Goal: Communication & Community: Answer question/provide support

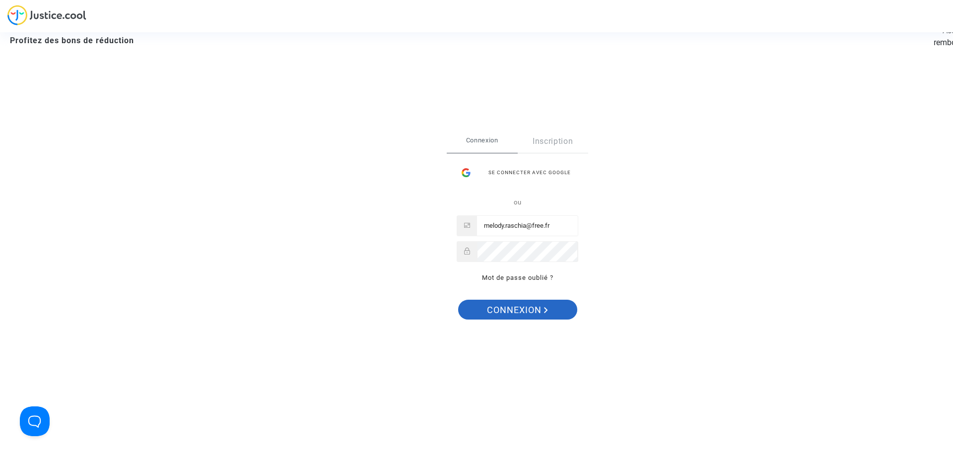
click at [492, 315] on span "Connexion" at bounding box center [517, 310] width 61 height 21
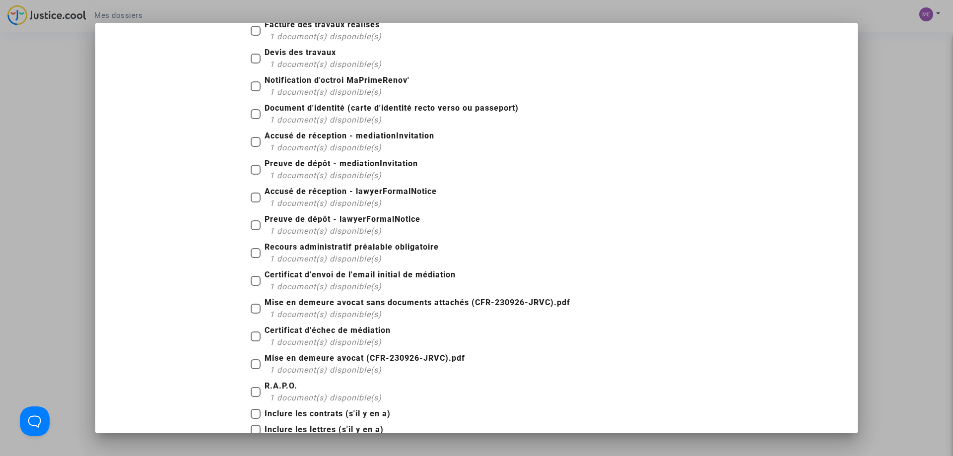
scroll to position [108, 0]
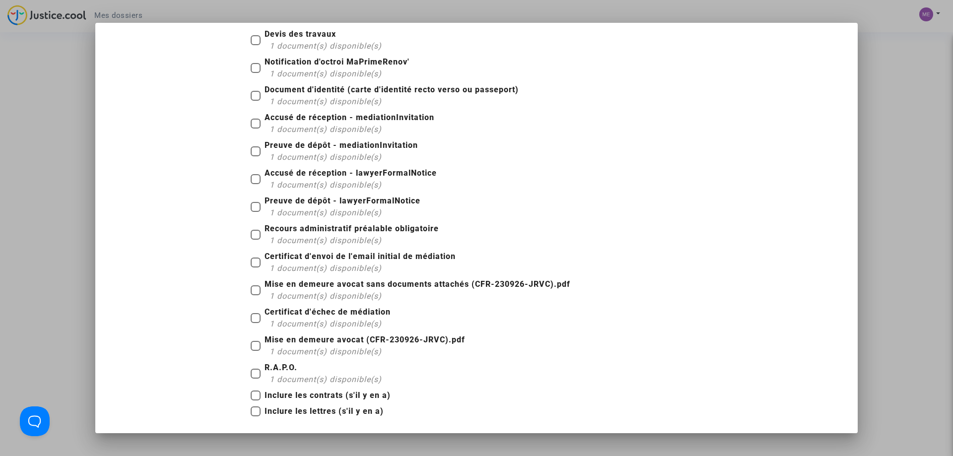
click at [879, 239] on div at bounding box center [476, 228] width 953 height 456
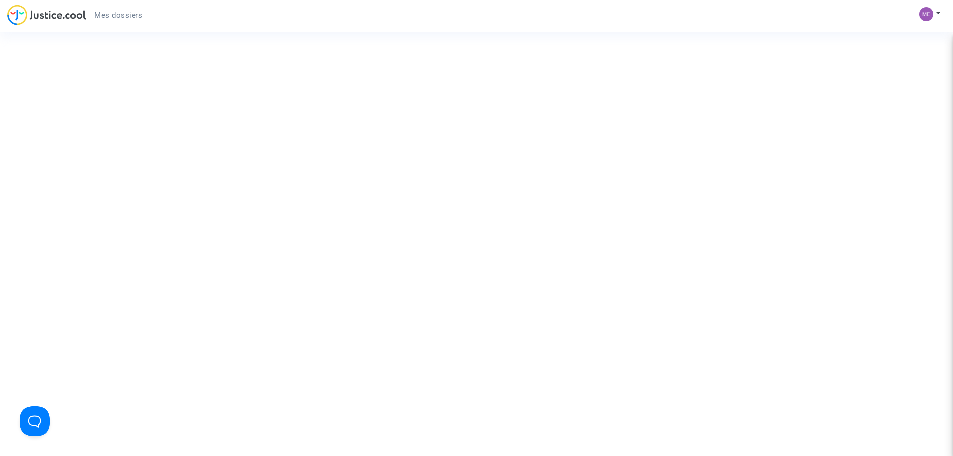
scroll to position [0, 0]
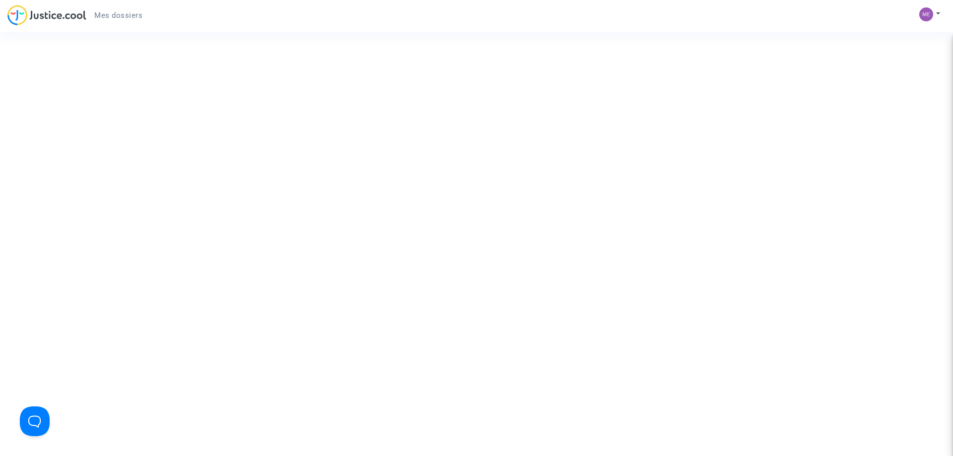
click at [0, 0] on input "Faites glisser vos fichiers ici ou cliquez dans le carré bleu pour téléverser v…" at bounding box center [0, 0] width 0 height 0
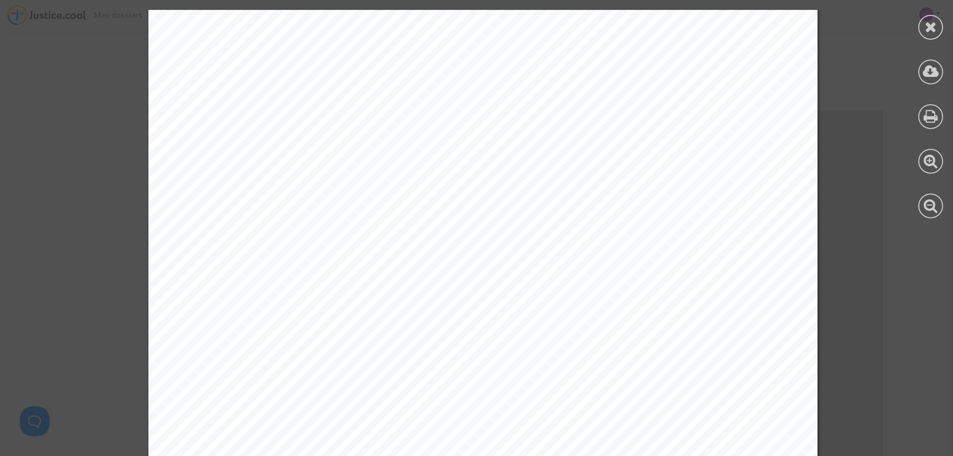
scroll to position [0, 0]
click at [936, 30] on icon at bounding box center [931, 26] width 12 height 15
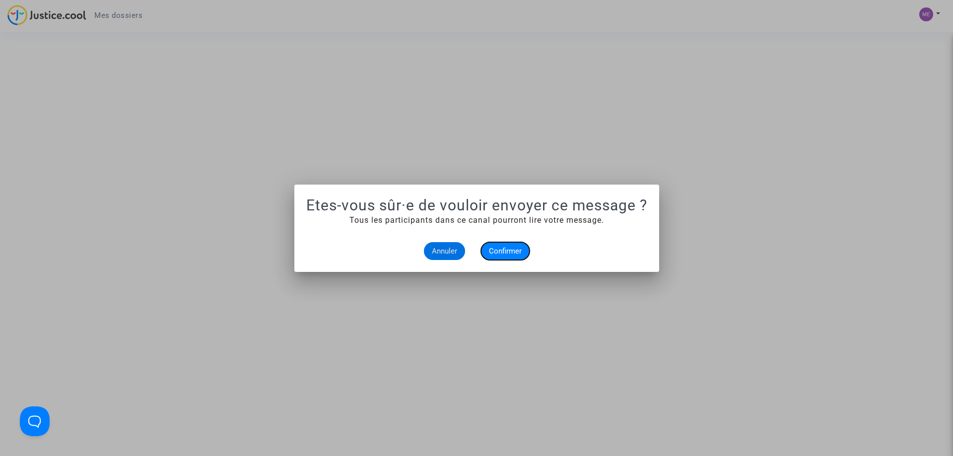
click at [502, 251] on span "Confirmer" at bounding box center [505, 251] width 33 height 9
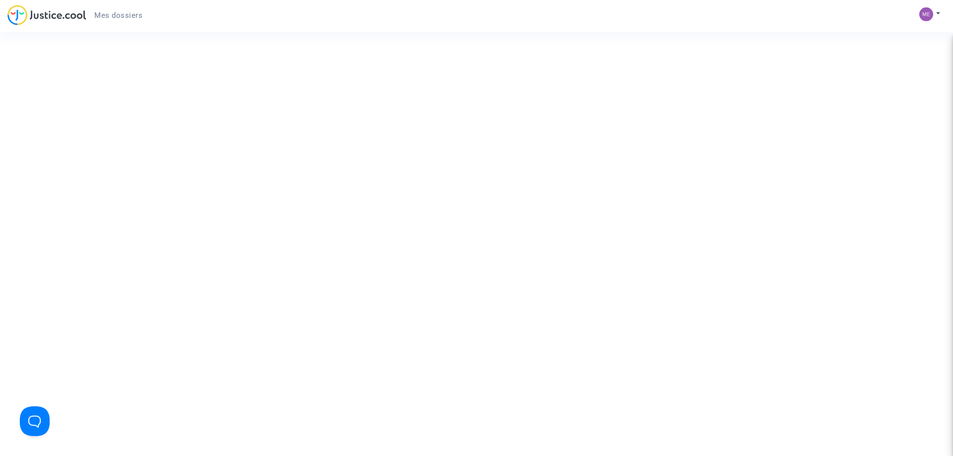
scroll to position [1066, 0]
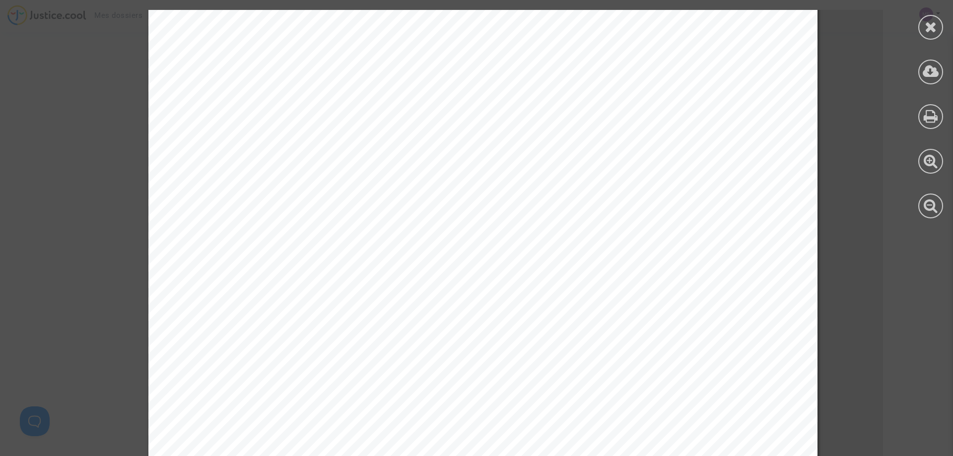
scroll to position [57, 0]
click at [924, 24] on div at bounding box center [930, 27] width 25 height 25
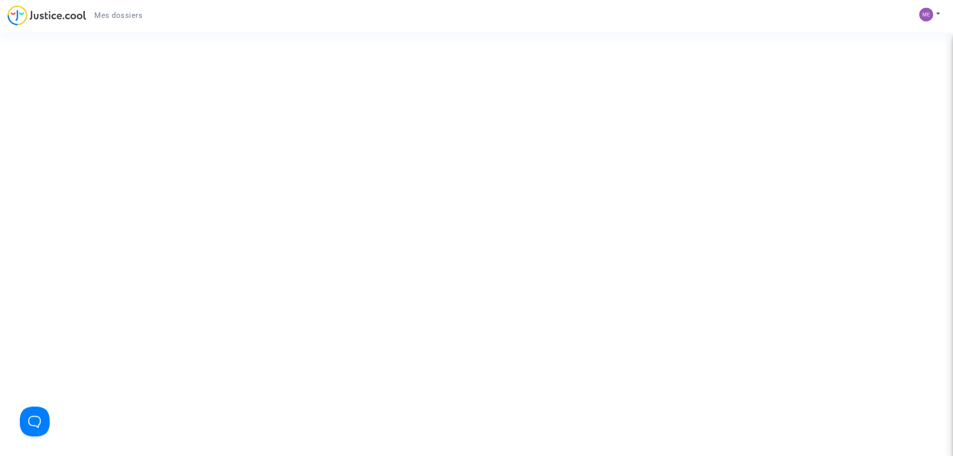
scroll to position [510, 0]
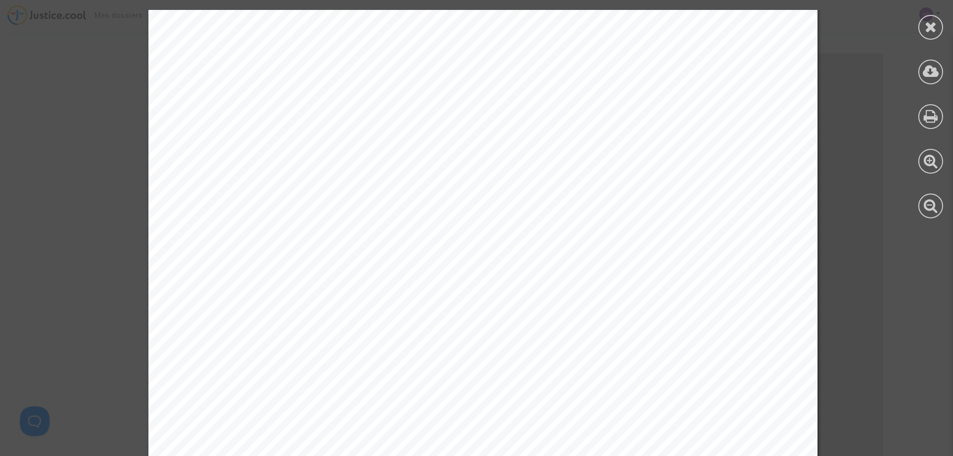
scroll to position [0, 0]
click at [923, 31] on div at bounding box center [930, 27] width 25 height 25
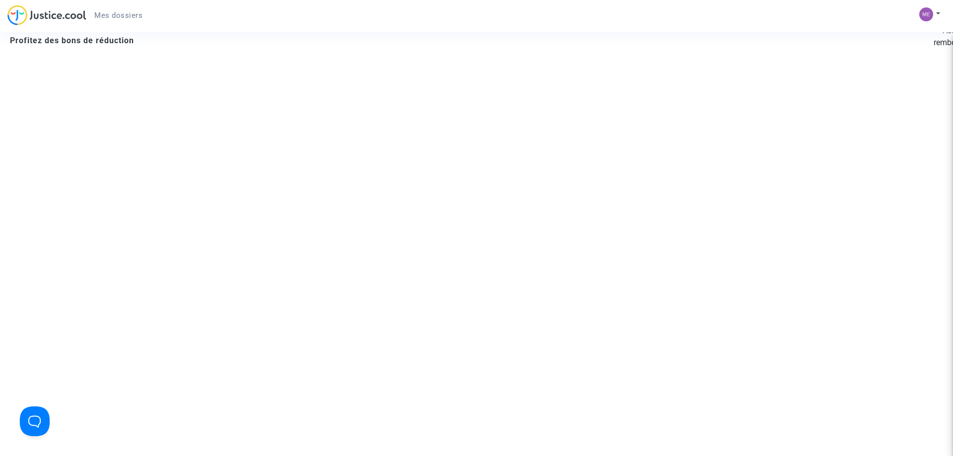
click at [69, 15] on img at bounding box center [46, 15] width 79 height 20
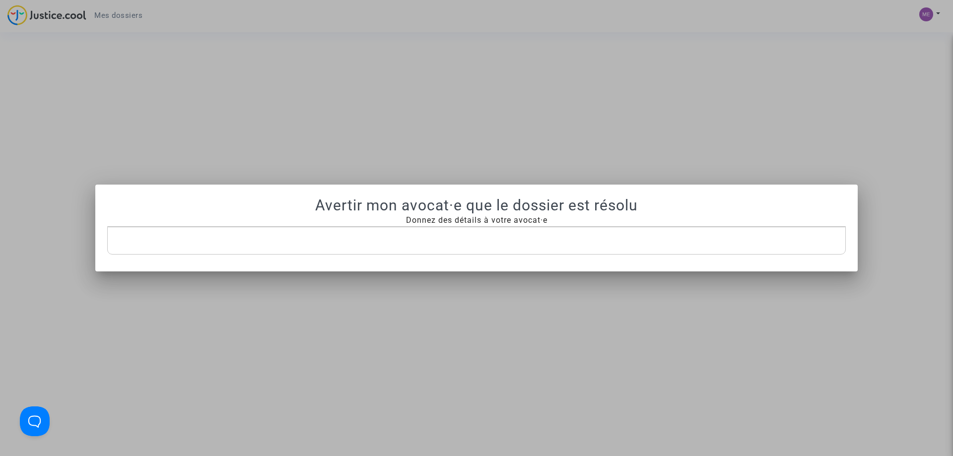
click at [549, 239] on p "Rich Text Editor, main" at bounding box center [477, 241] width 728 height 12
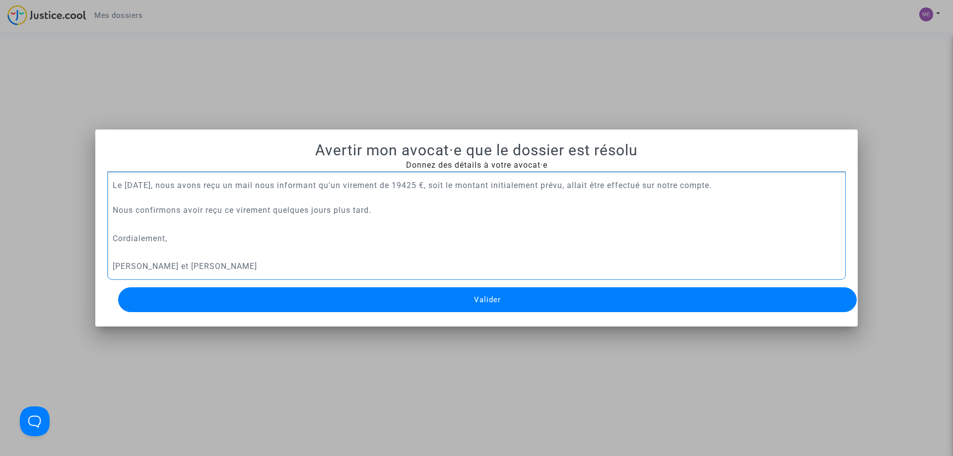
click at [268, 183] on p "Le [DATE], nous avons reçu un mail nous informant qu'un virement de 19425 €, so…" at bounding box center [477, 197] width 728 height 37
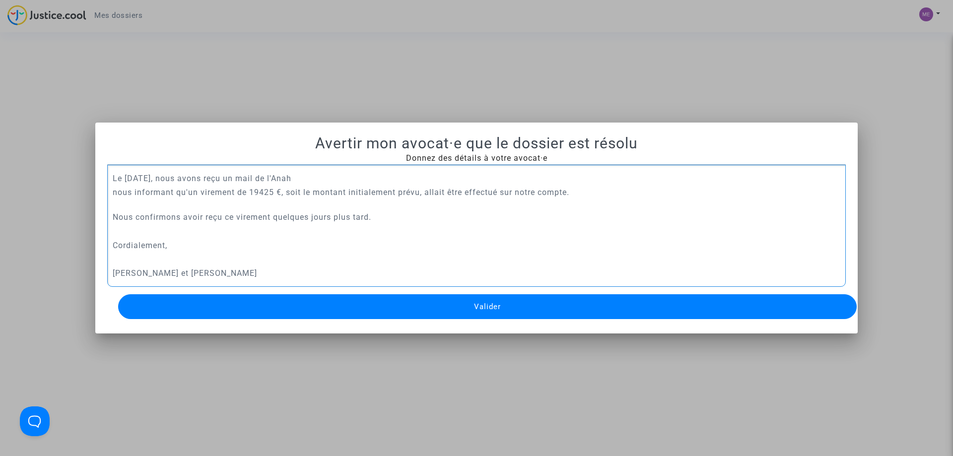
click at [113, 189] on p "nous informant qu'un virement de 19425 €, soit le montant initialement prévu, a…" at bounding box center [477, 204] width 728 height 37
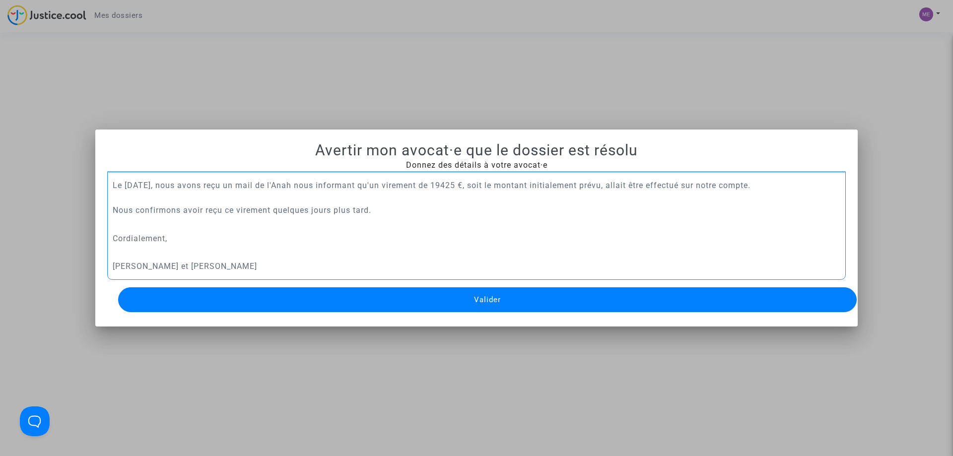
click at [249, 271] on p "[PERSON_NAME] et [PERSON_NAME]" at bounding box center [477, 266] width 728 height 12
click at [468, 301] on button "Valider" at bounding box center [487, 299] width 738 height 25
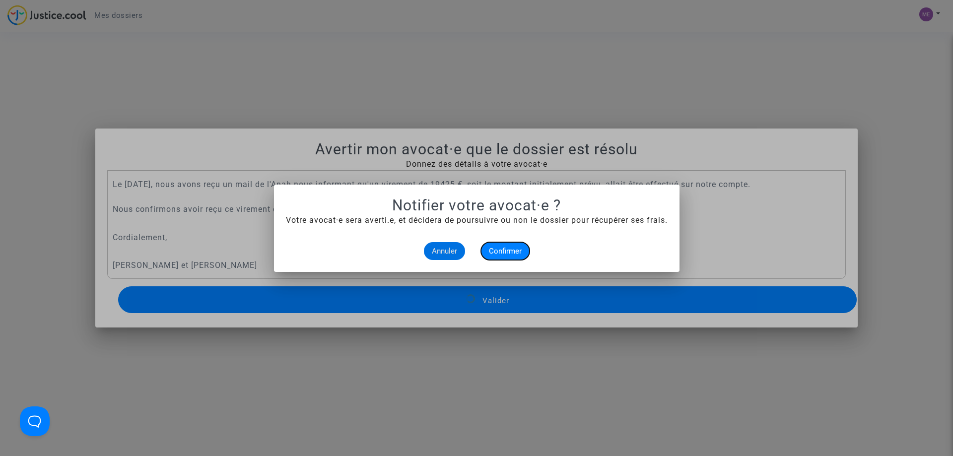
click at [501, 253] on span "Confirmer" at bounding box center [505, 251] width 33 height 9
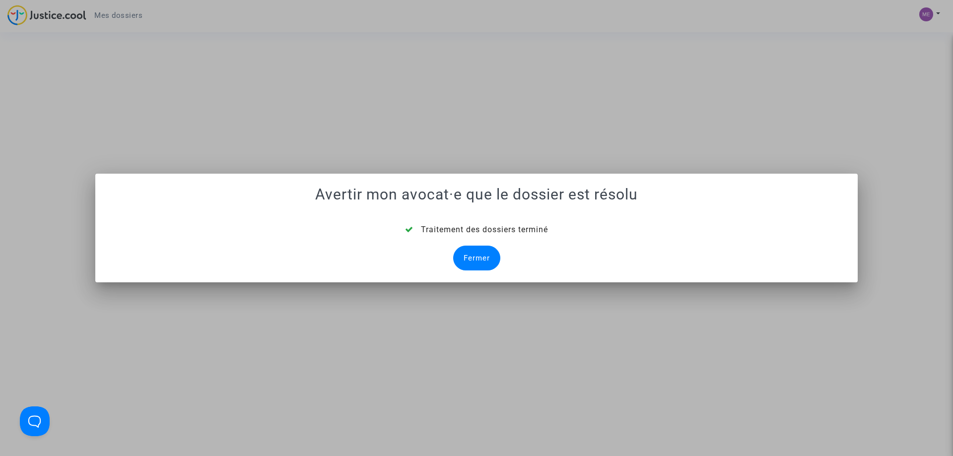
click at [493, 255] on div "Fermer" at bounding box center [476, 258] width 47 height 25
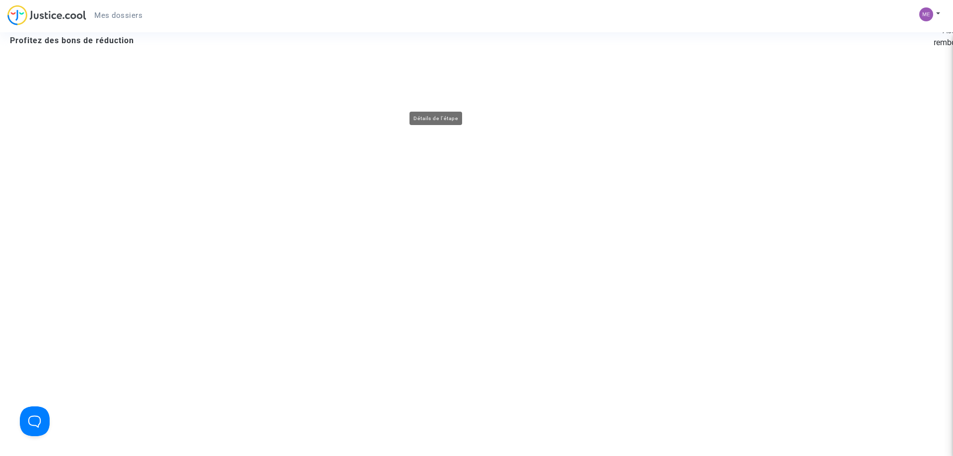
click at [952, 253] on img at bounding box center [971, 254] width 2 height 2
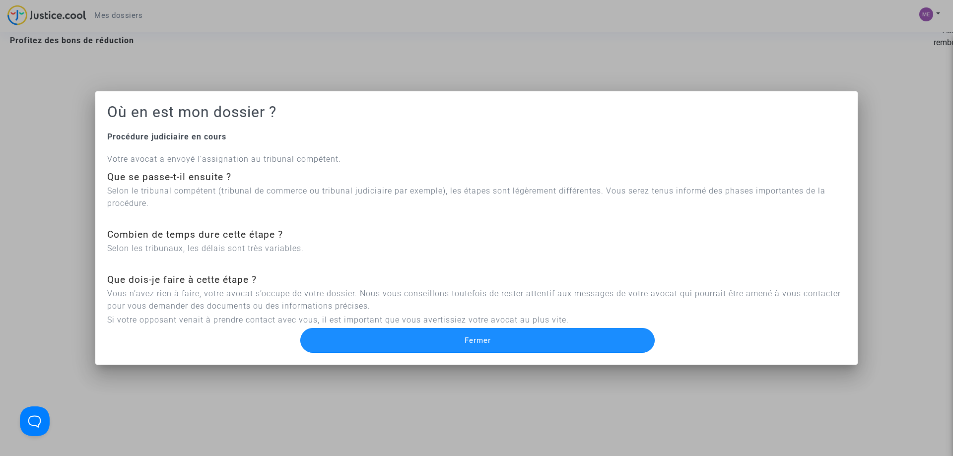
click at [473, 337] on span "Fermer" at bounding box center [478, 340] width 26 height 9
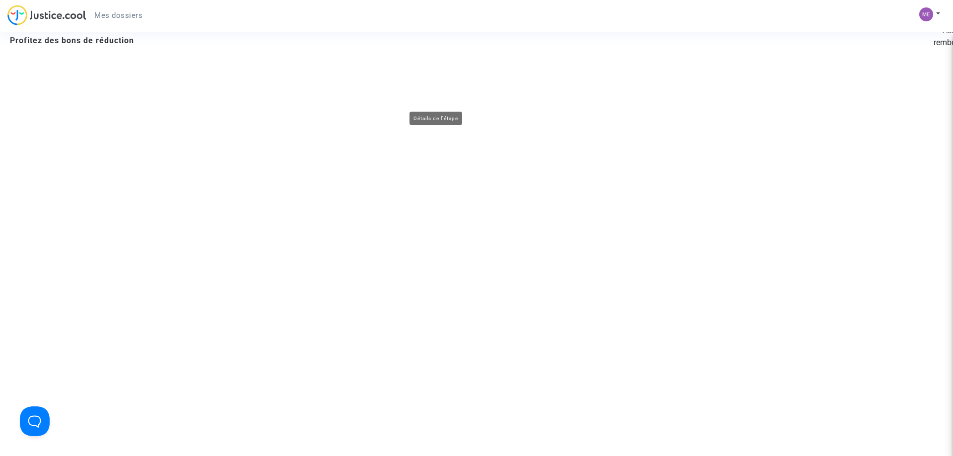
click at [952, 253] on img at bounding box center [971, 254] width 2 height 2
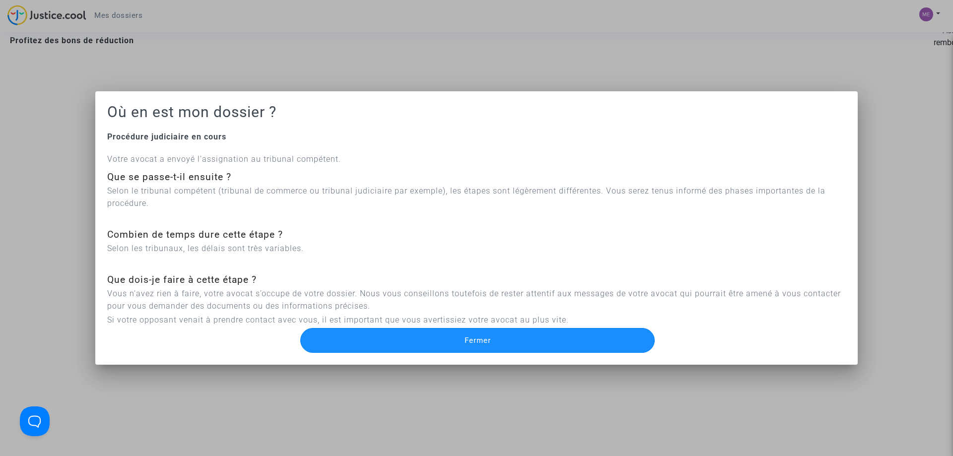
click at [463, 336] on button "Fermer" at bounding box center [477, 340] width 354 height 25
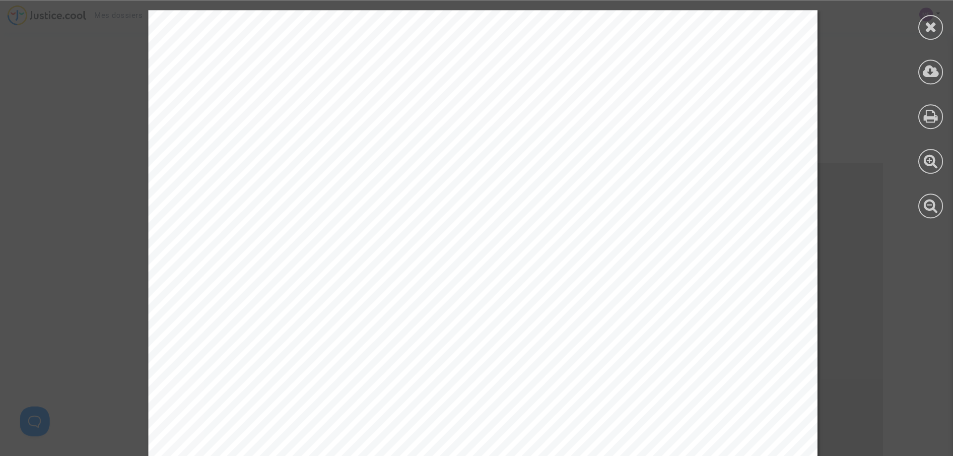
scroll to position [152, 0]
